Goal: Transaction & Acquisition: Purchase product/service

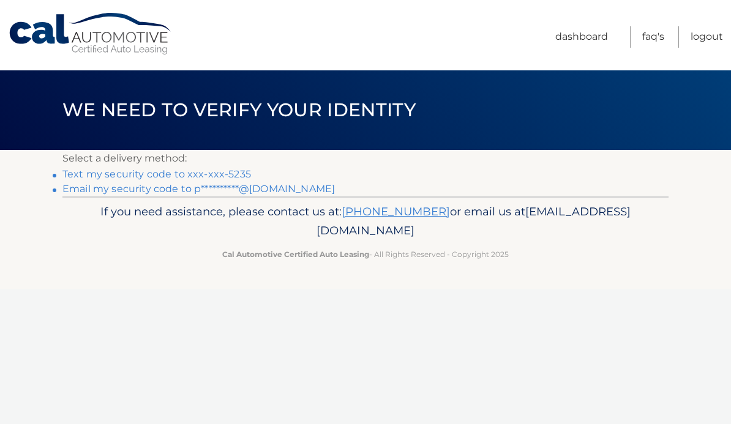
click at [184, 176] on link "Text my security code to xxx-xxx-5235" at bounding box center [156, 174] width 189 height 12
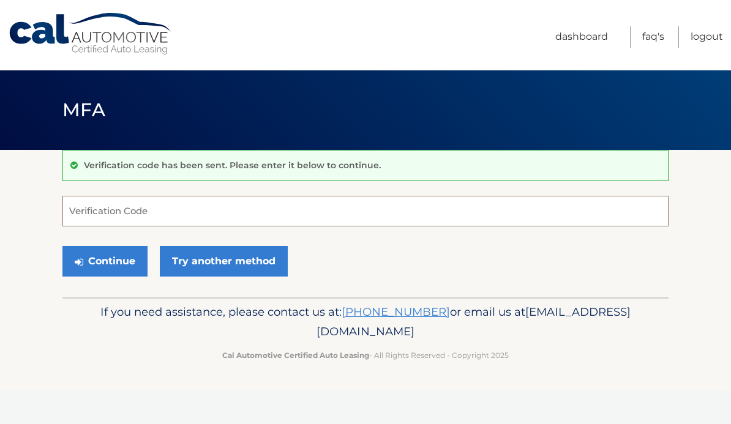
click at [106, 212] on input "Verification Code" at bounding box center [365, 211] width 606 height 31
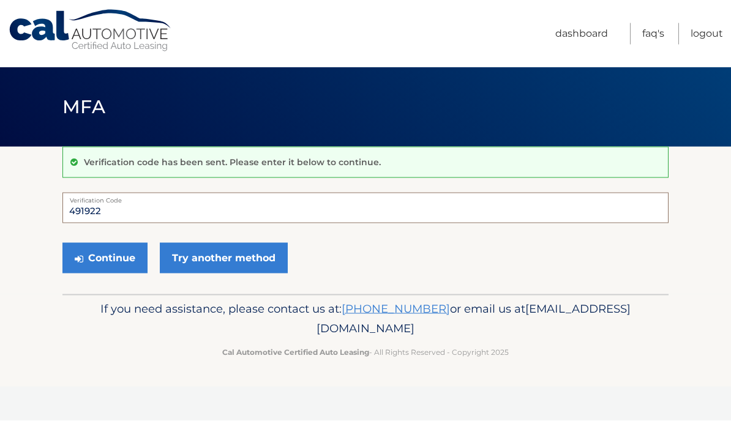
type input "491922"
click at [119, 266] on button "Continue" at bounding box center [104, 261] width 85 height 31
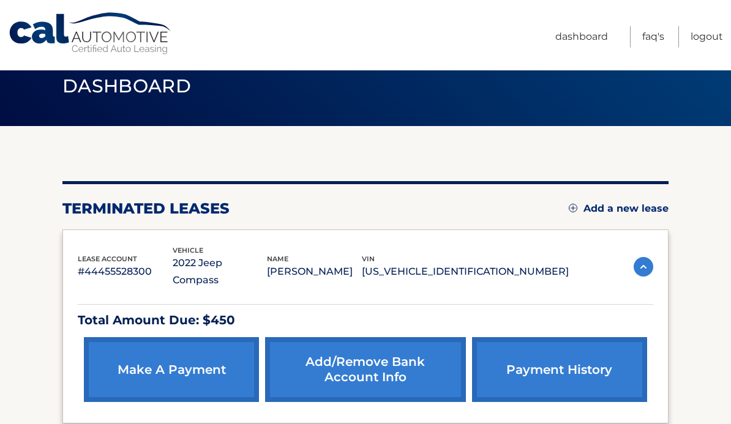
scroll to position [78, 0]
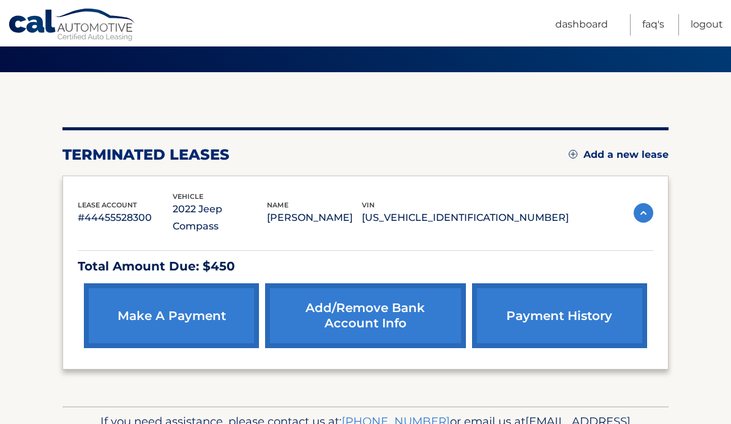
click at [180, 285] on link "make a payment" at bounding box center [171, 316] width 175 height 65
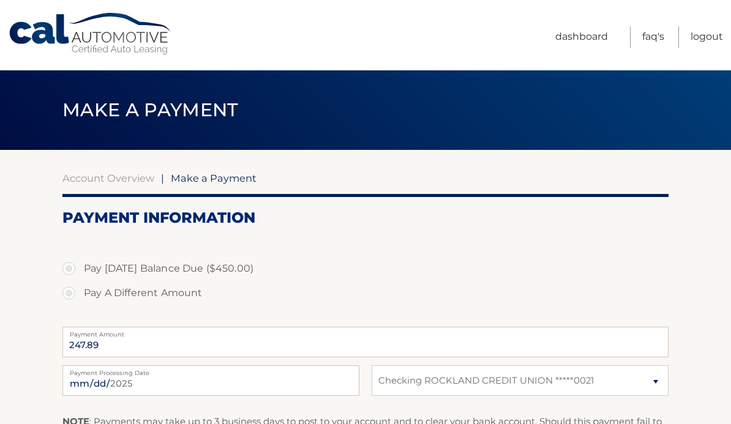
select select "MTA5YTNjODItOGUxYi00M2NiLWI5MWItNGFlYTkyOWY5N2Q0"
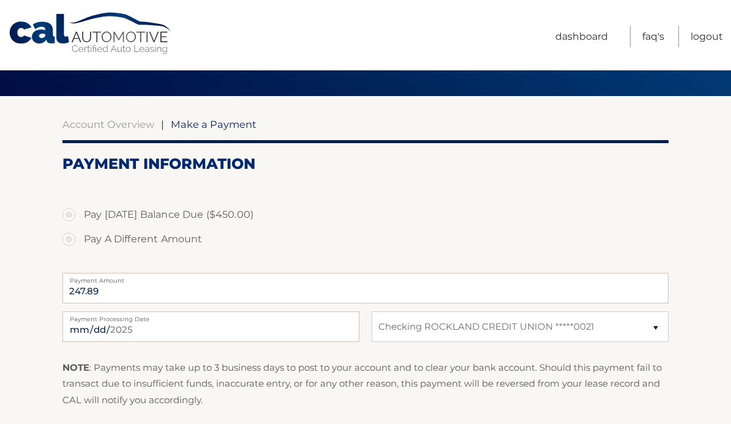
scroll to position [151, 0]
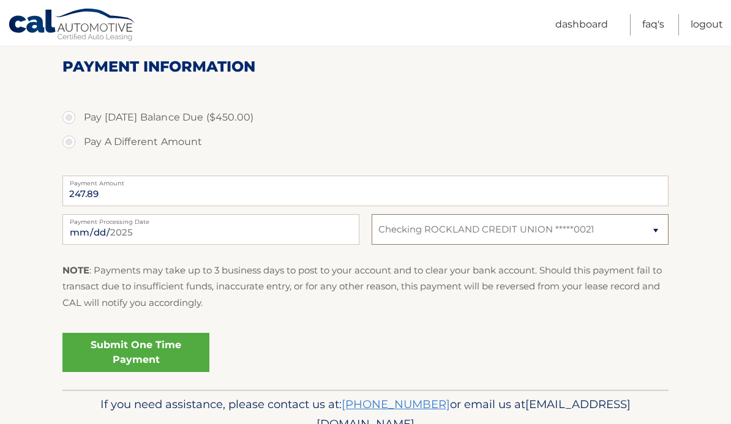
click at [662, 222] on select "Select Bank Account Checking ROCKLAND CREDIT UNION *****0021" at bounding box center [520, 229] width 297 height 31
click at [66, 121] on label "Pay Today's Balance Due ($450.00)" at bounding box center [365, 117] width 606 height 24
click at [67, 121] on input "Pay Today's Balance Due ($450.00)" at bounding box center [73, 115] width 12 height 20
radio input "true"
type input "450.00"
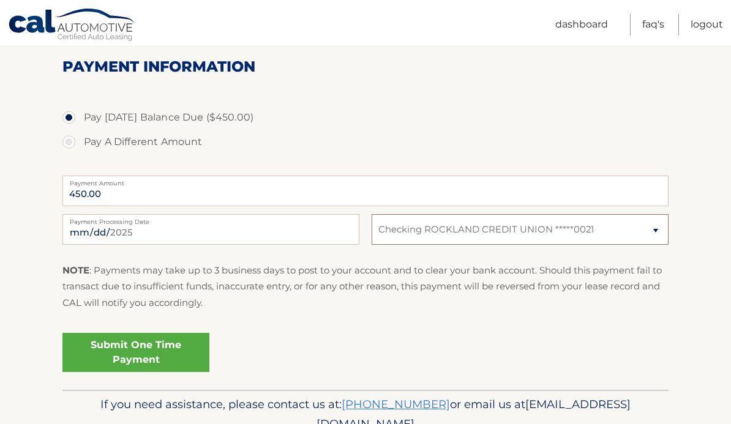
click at [656, 227] on select "Select Bank Account Checking ROCKLAND CREDIT UNION *****0021" at bounding box center [520, 229] width 297 height 31
click at [655, 228] on select "Select Bank Account Checking ROCKLAND CREDIT UNION *****0021" at bounding box center [520, 229] width 297 height 31
click at [589, 21] on link "Dashboard" at bounding box center [581, 24] width 53 height 21
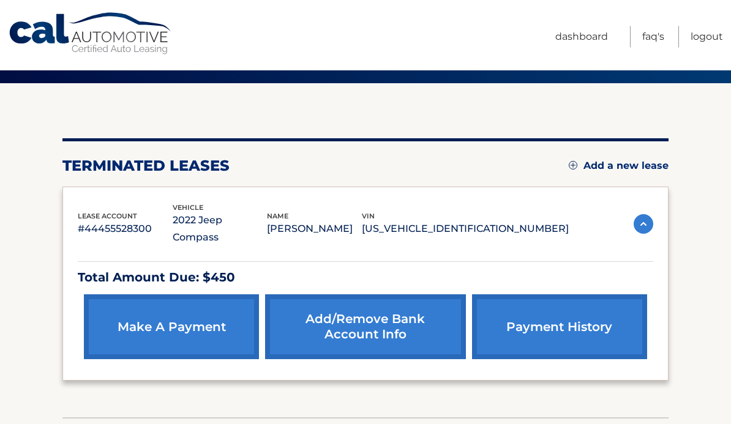
scroll to position [78, 0]
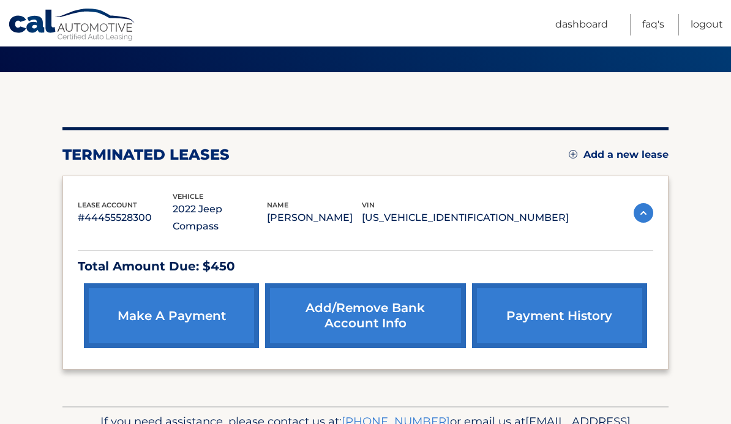
click at [173, 298] on link "make a payment" at bounding box center [171, 316] width 175 height 65
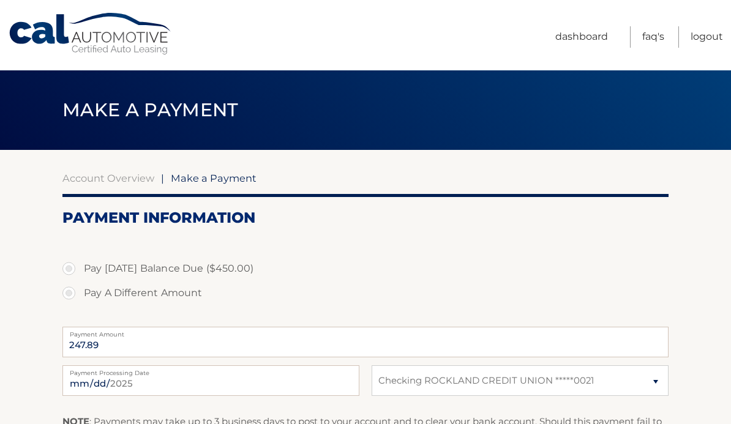
select select "MTA5YTNjODItOGUxYi00M2NiLWI5MWItNGFlYTkyOWY5N2Q0"
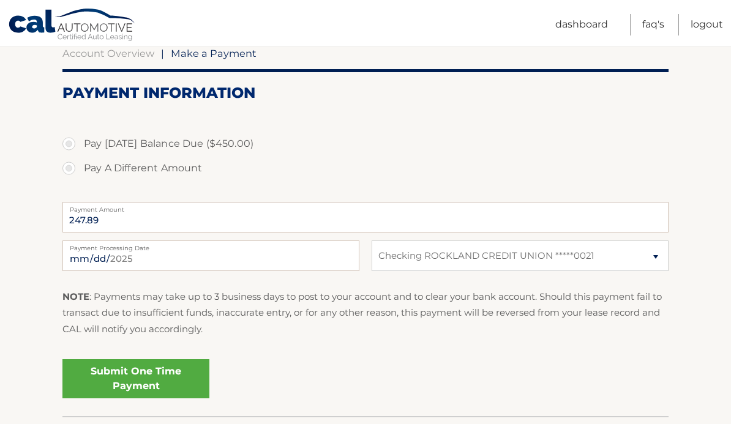
scroll to position [127, 0]
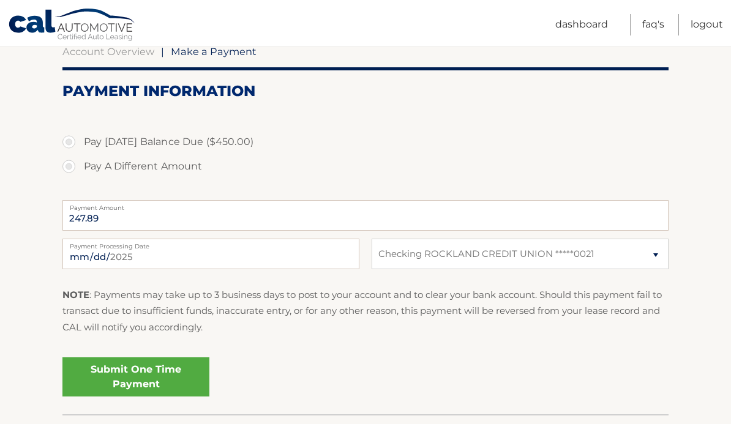
click at [69, 143] on label "Pay Today's Balance Due ($450.00)" at bounding box center [365, 142] width 606 height 24
click at [69, 143] on input "Pay Today's Balance Due ($450.00)" at bounding box center [73, 140] width 12 height 20
radio input "true"
type input "450.00"
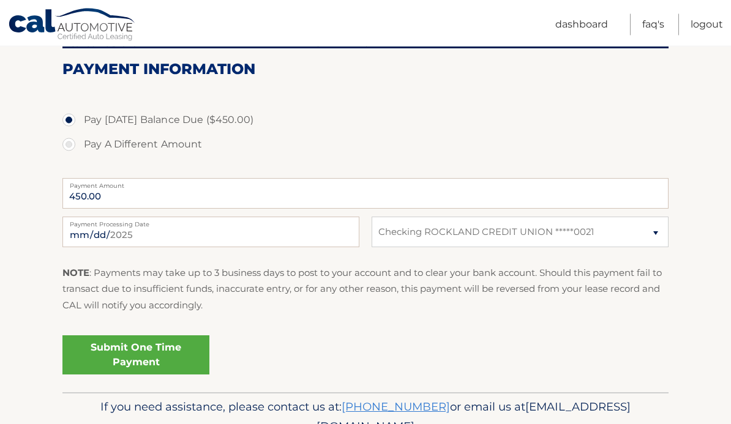
scroll to position [151, 0]
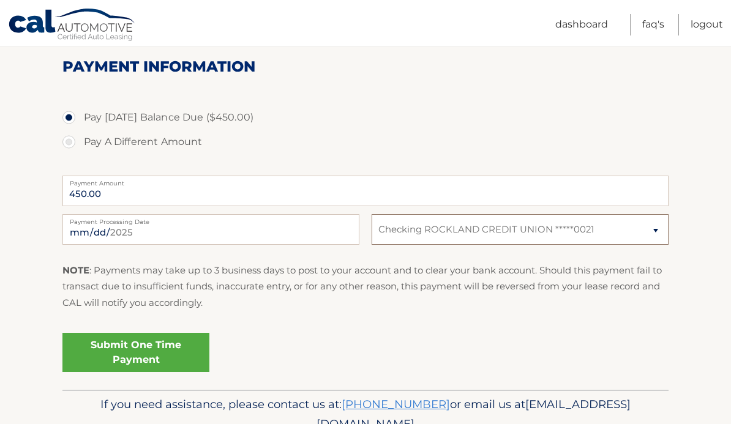
click at [660, 226] on select "Select Bank Account Checking ROCKLAND CREDIT UNION *****0021" at bounding box center [520, 229] width 297 height 31
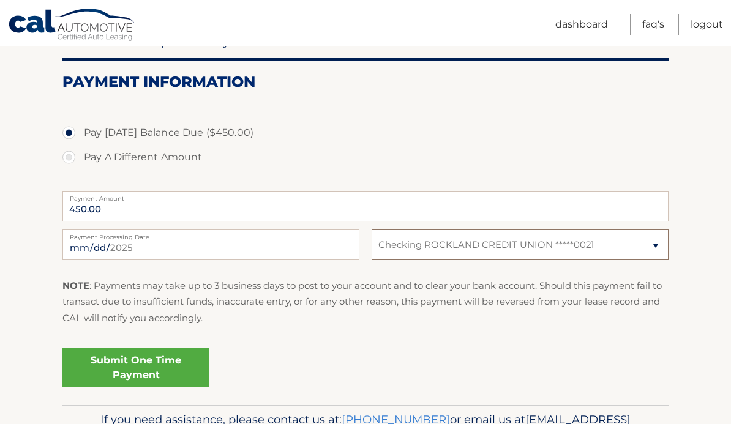
scroll to position [135, 0]
